Goal: Transaction & Acquisition: Purchase product/service

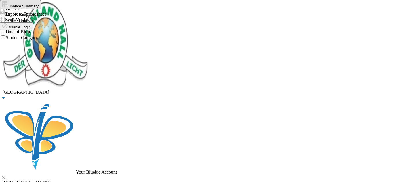
type input "[PERSON_NAME]"
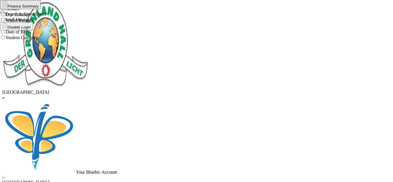
checkbox input "false"
checkbox input "true"
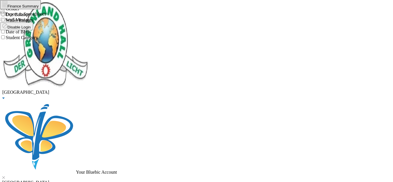
checkbox input "true"
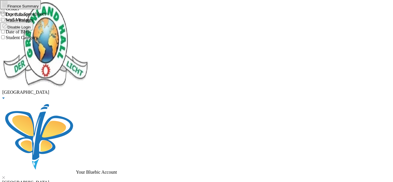
checkbox input "true"
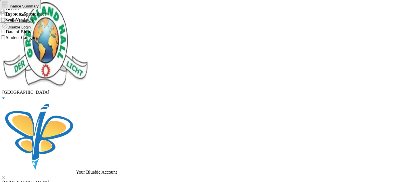
checkbox input "true"
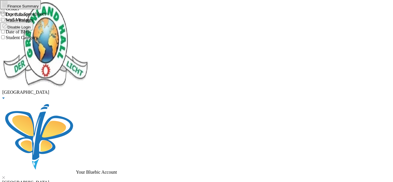
checkbox input "true"
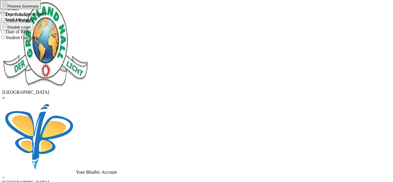
checkbox input "false"
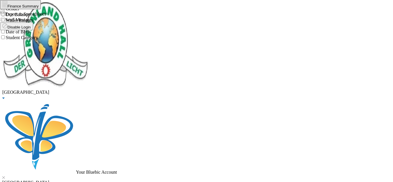
checkbox input "false"
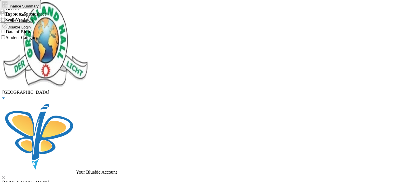
checkbox input "false"
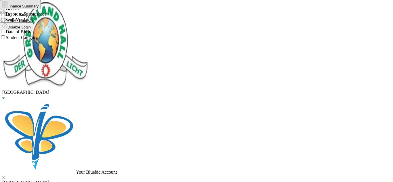
checkbox input "false"
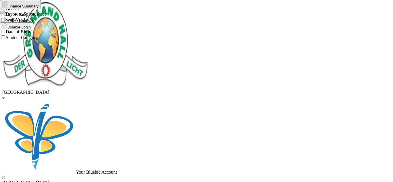
checkbox input "false"
checkbox input "true"
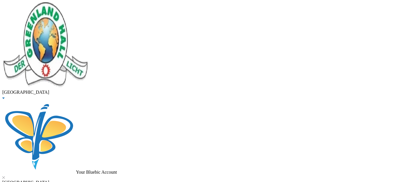
scroll to position [90, 0]
click at [68, 6] on button "Assign to ( 1 ) selected students" at bounding box center [39, 3] width 57 height 6
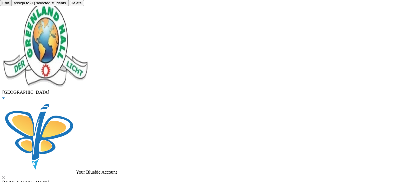
click at [68, 6] on button "Assign to ( 1 ) selected students" at bounding box center [39, 3] width 57 height 6
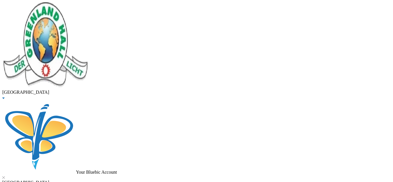
click at [68, 6] on button "Assign to ( 1 ) selected students" at bounding box center [39, 3] width 57 height 6
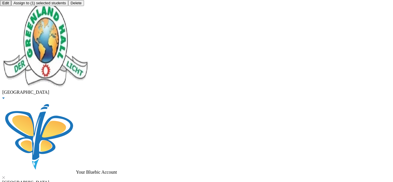
click at [68, 6] on button "Assign to ( 1 ) selected students" at bounding box center [39, 3] width 57 height 6
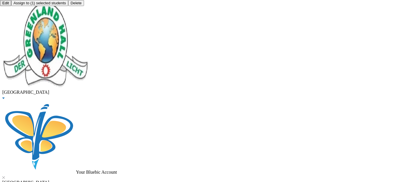
click at [68, 6] on button "Assign to ( 1 ) selected students" at bounding box center [39, 3] width 57 height 6
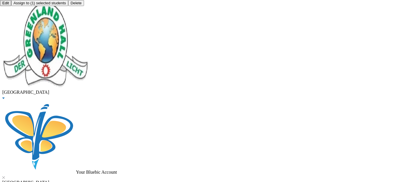
scroll to position [2, 0]
click at [68, 6] on button "Assign to ( 1 ) selected students" at bounding box center [39, 3] width 57 height 6
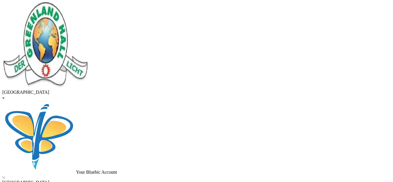
click at [68, 6] on button "Assign to ( 1 ) selected students" at bounding box center [39, 3] width 57 height 6
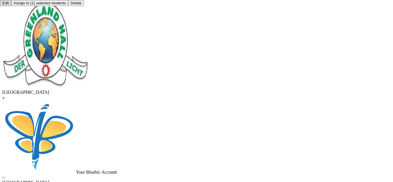
click at [68, 6] on button "Assign to ( 1 ) selected students" at bounding box center [39, 3] width 57 height 6
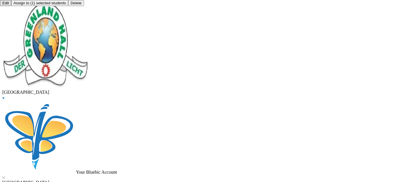
click at [68, 6] on button "Assign to ( 1 ) selected students" at bounding box center [39, 3] width 57 height 6
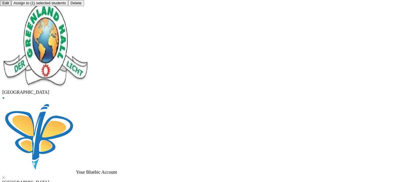
click at [68, 6] on button "Assign to ( 1 ) selected students" at bounding box center [39, 3] width 57 height 6
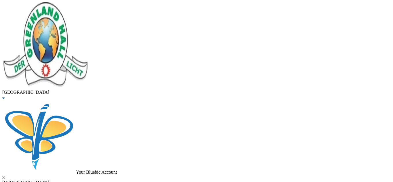
scroll to position [124, 0]
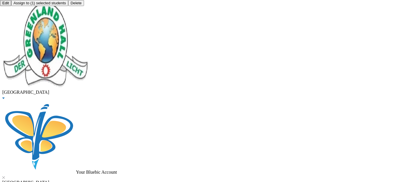
click at [68, 6] on button "Assign to ( 1 ) selected students" at bounding box center [39, 3] width 57 height 6
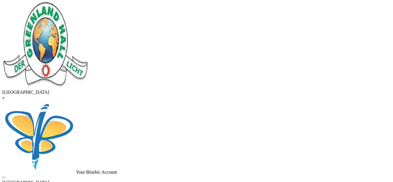
scroll to position [11, 0]
click at [68, 6] on button "Assign to ( 1 ) selected students" at bounding box center [39, 3] width 57 height 6
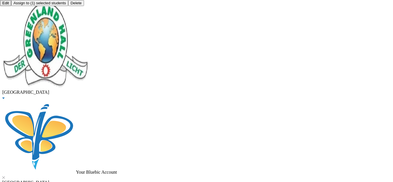
checkbox input "true"
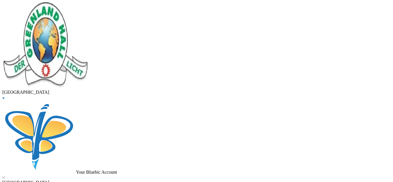
type input "10000"
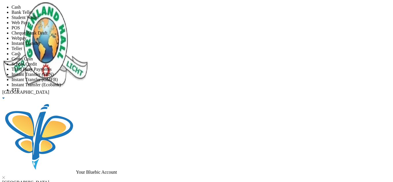
scroll to position [68, 0]
click at [198, 72] on li "Instant Transfer (FBN)" at bounding box center [203, 74] width 382 height 5
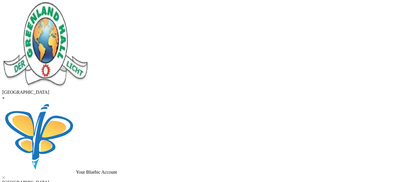
scroll to position [37, 0]
type input "[DATE]"
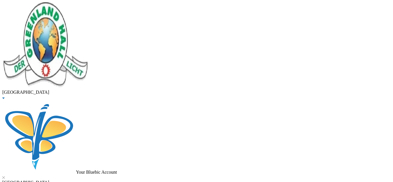
checkbox input "true"
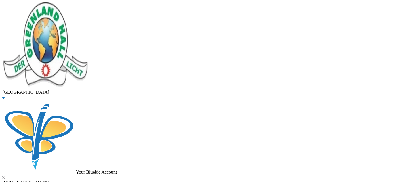
checkbox input "true"
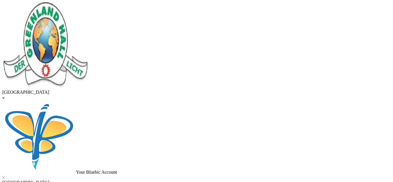
checkbox input "true"
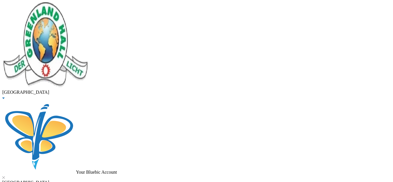
scroll to position [68, 0]
checkbox input "false"
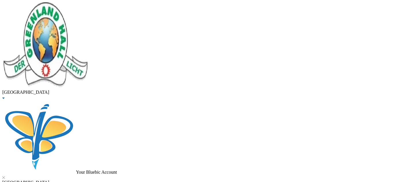
checkbox input "false"
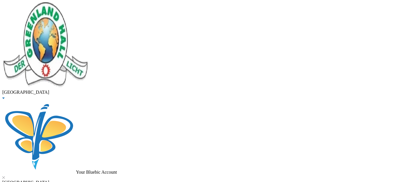
checkbox input "true"
checkbox input "false"
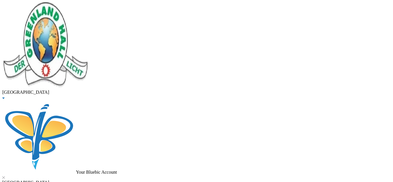
checkbox input "true"
type input "150000"
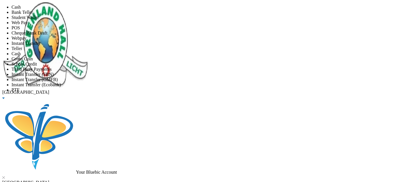
scroll to position [68, 0]
click at [176, 72] on li "Instant Transfer (FBN)" at bounding box center [203, 74] width 382 height 5
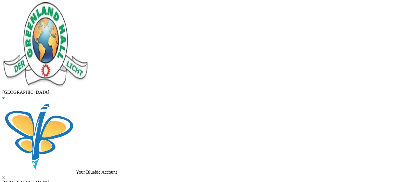
scroll to position [119, 0]
type input "[DATE]"
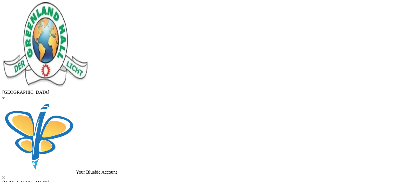
scroll to position [17, 0]
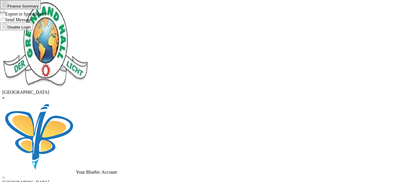
drag, startPoint x: 106, startPoint y: 26, endPoint x: 37, endPoint y: 37, distance: 69.7
type input "gbenle"
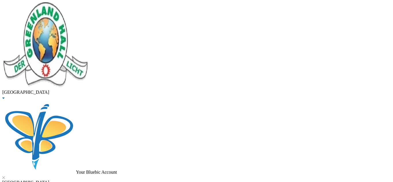
type input "70000"
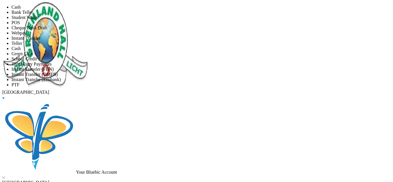
scroll to position [58, 0]
click at [204, 67] on li "Instant Transfer (FBN)" at bounding box center [203, 69] width 382 height 5
type input "[DATE]"
